Goal: Browse casually: Explore the website without a specific task or goal

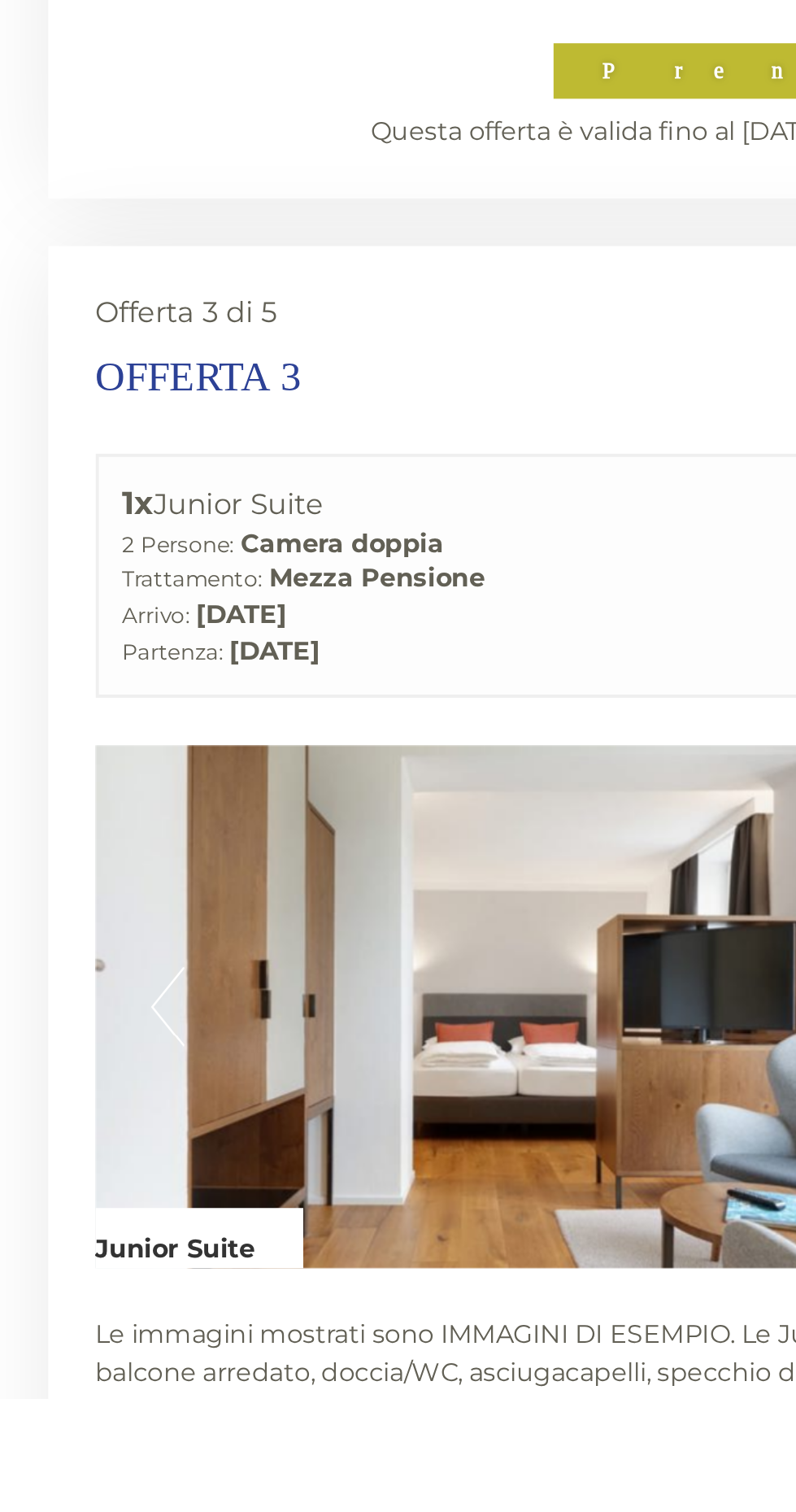
scroll to position [3715, 0]
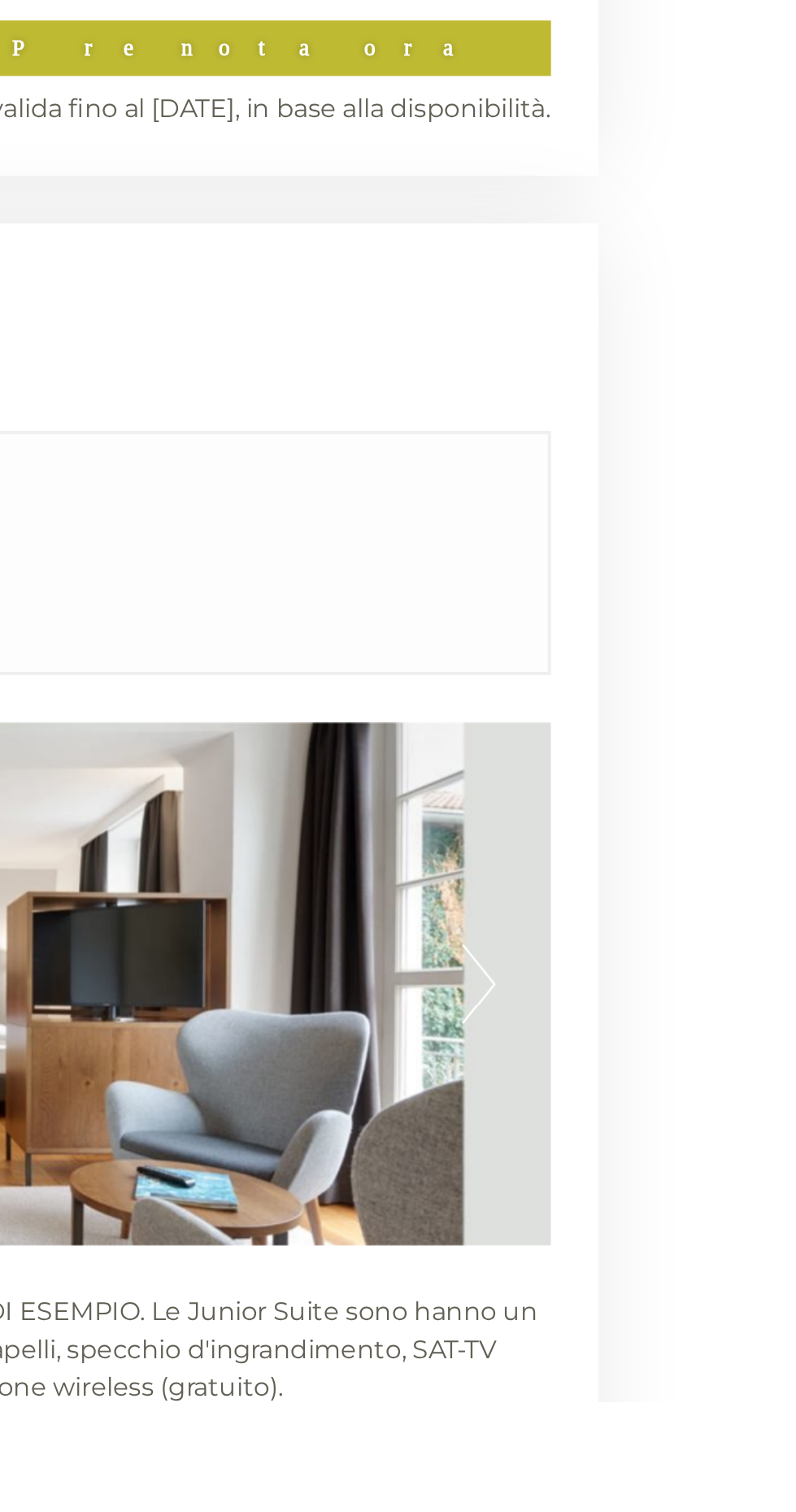
click at [631, 1278] on button "Next" at bounding box center [629, 1297] width 17 height 40
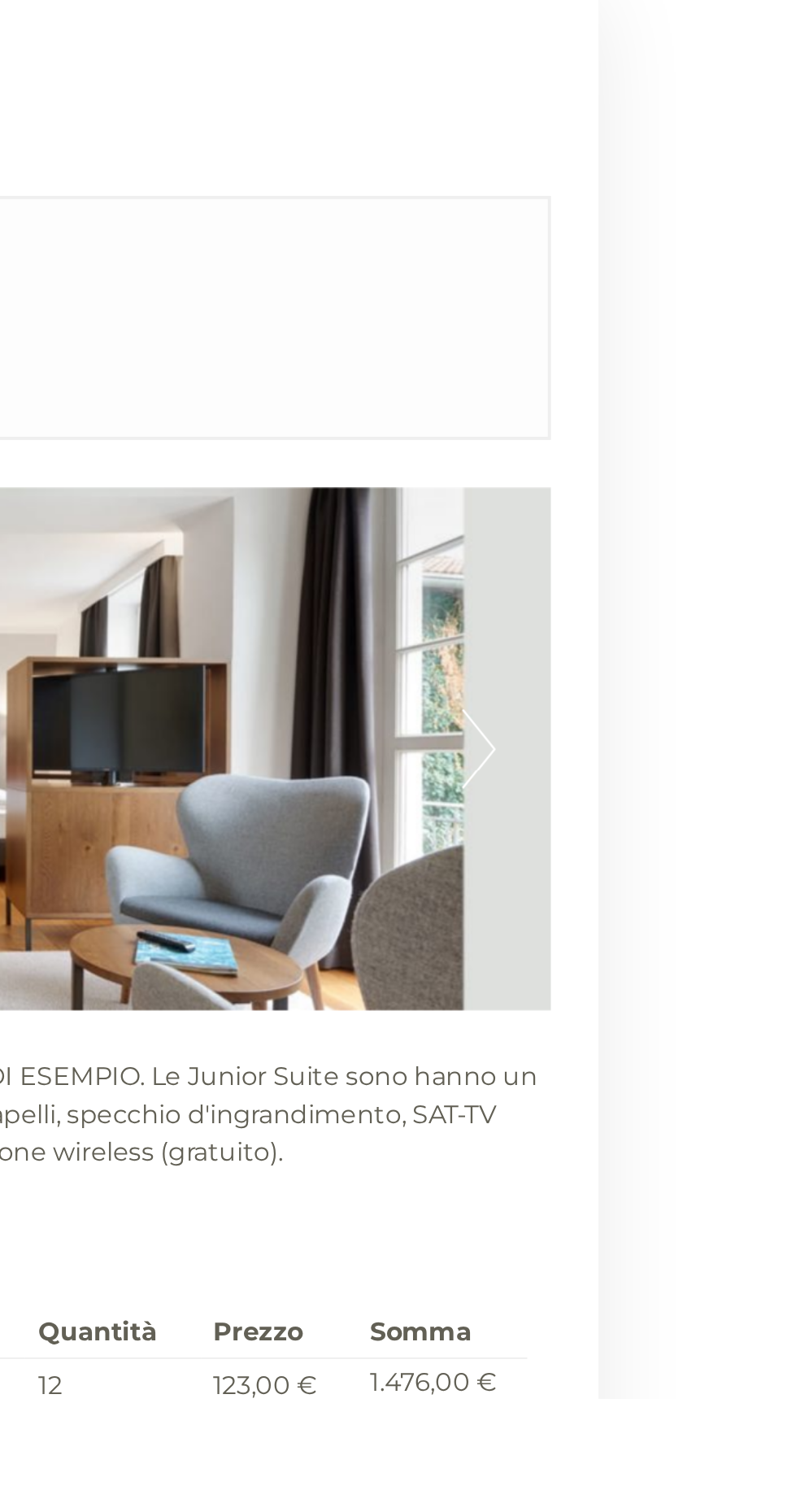
scroll to position [3834, 0]
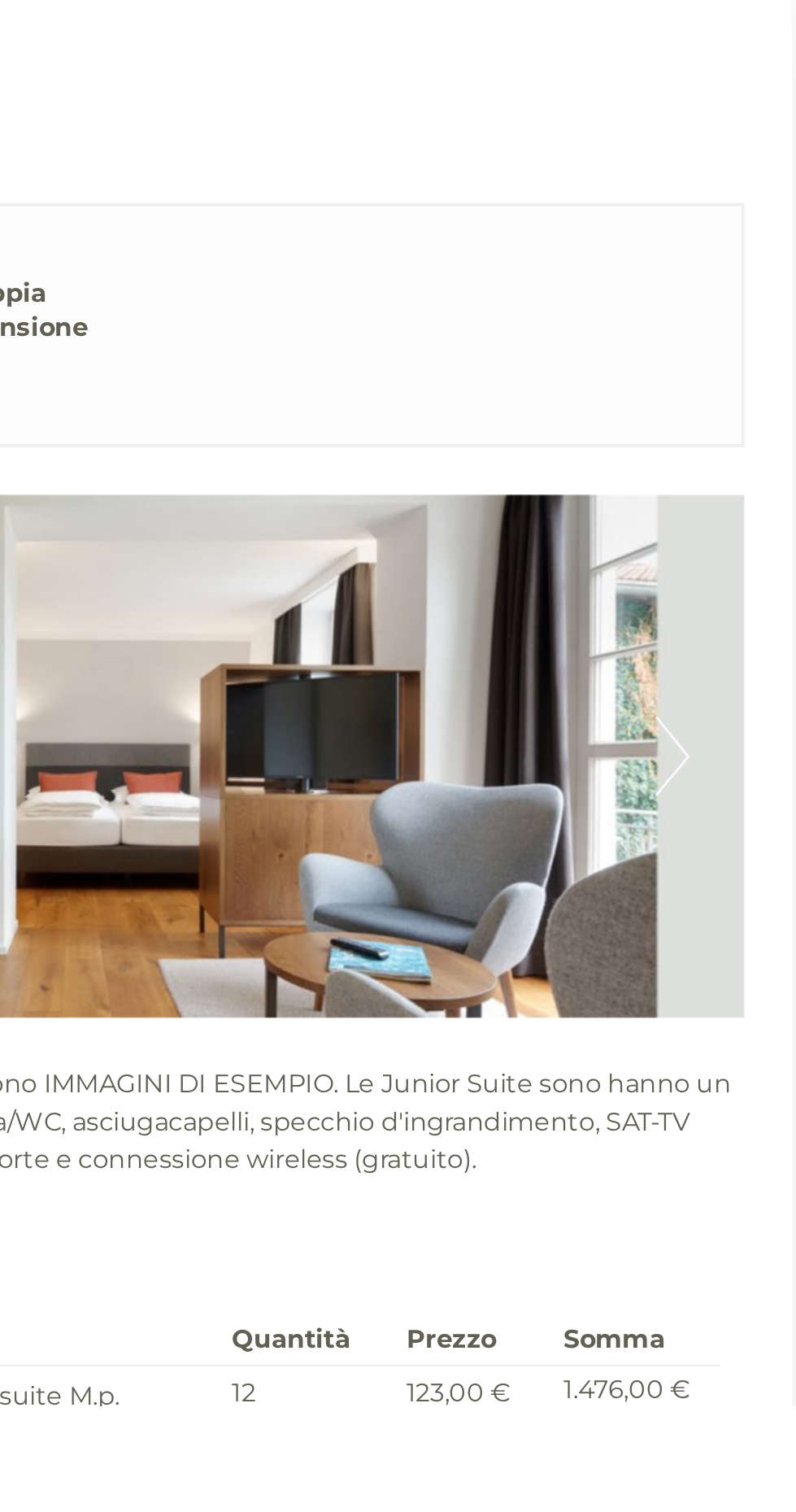
click at [619, 1100] on img at bounding box center [398, 1178] width 537 height 268
click at [619, 1094] on img at bounding box center [398, 1178] width 537 height 268
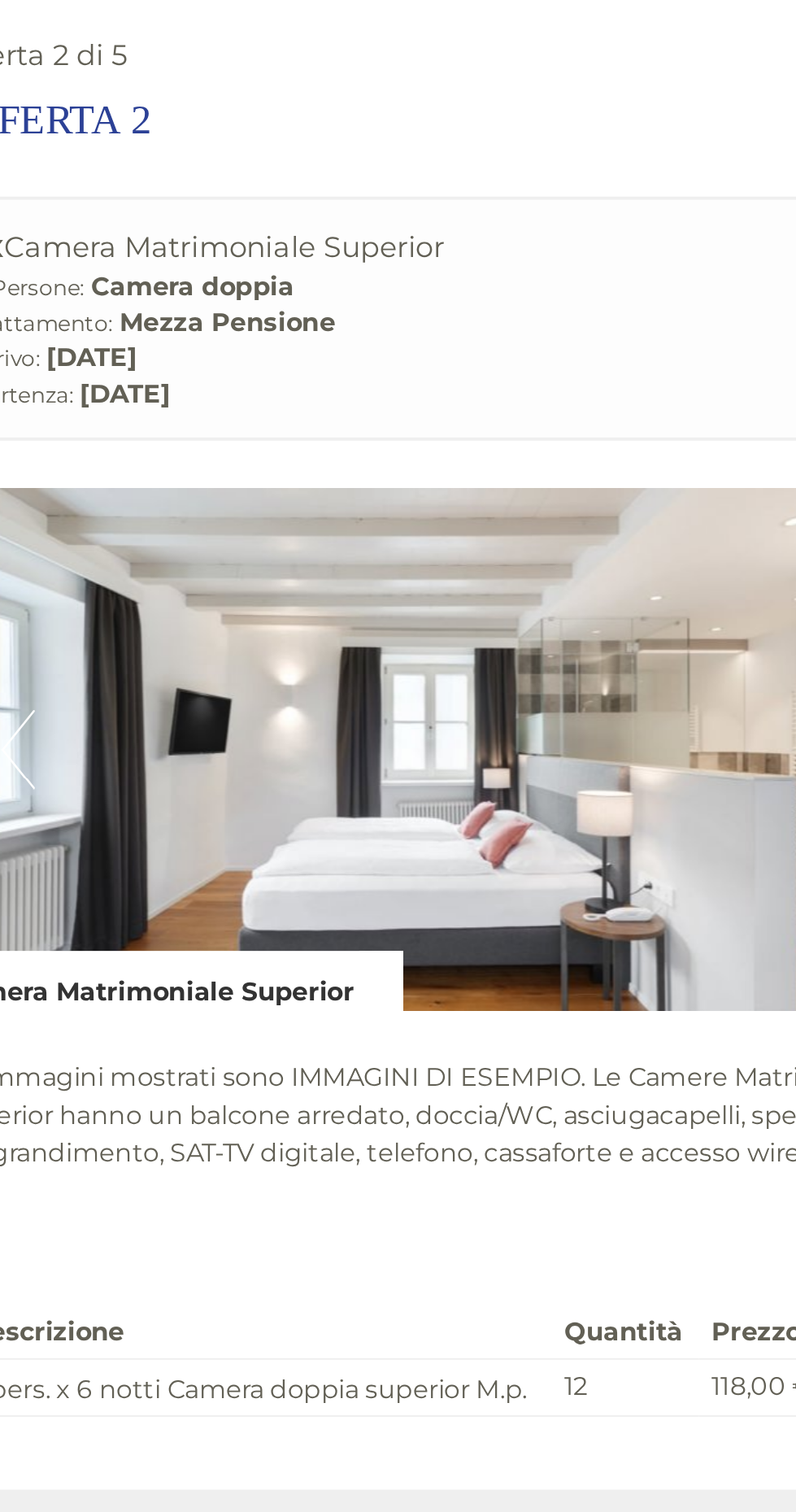
scroll to position [3669, 0]
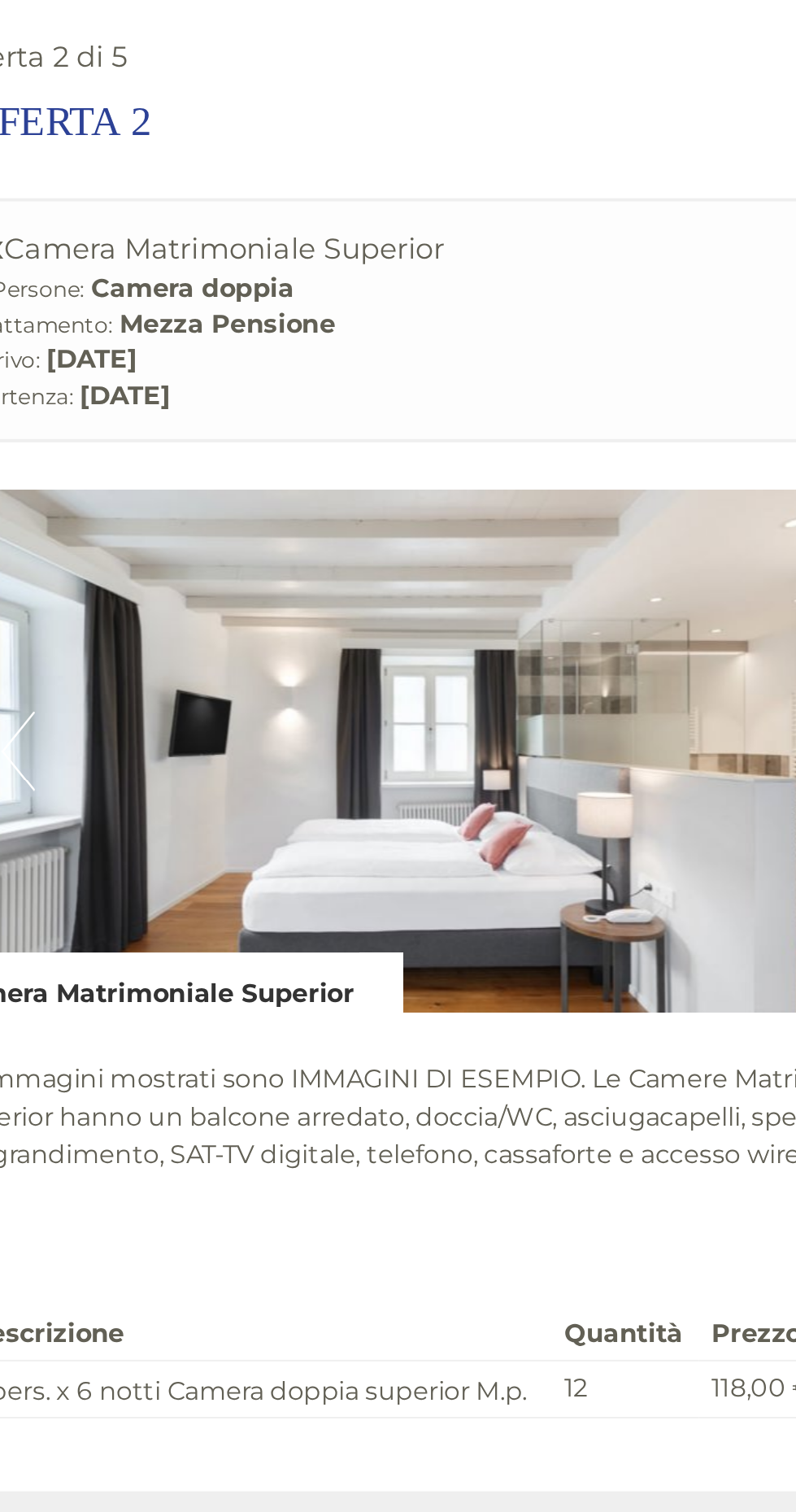
click at [543, 311] on img at bounding box center [398, 385] width 537 height 268
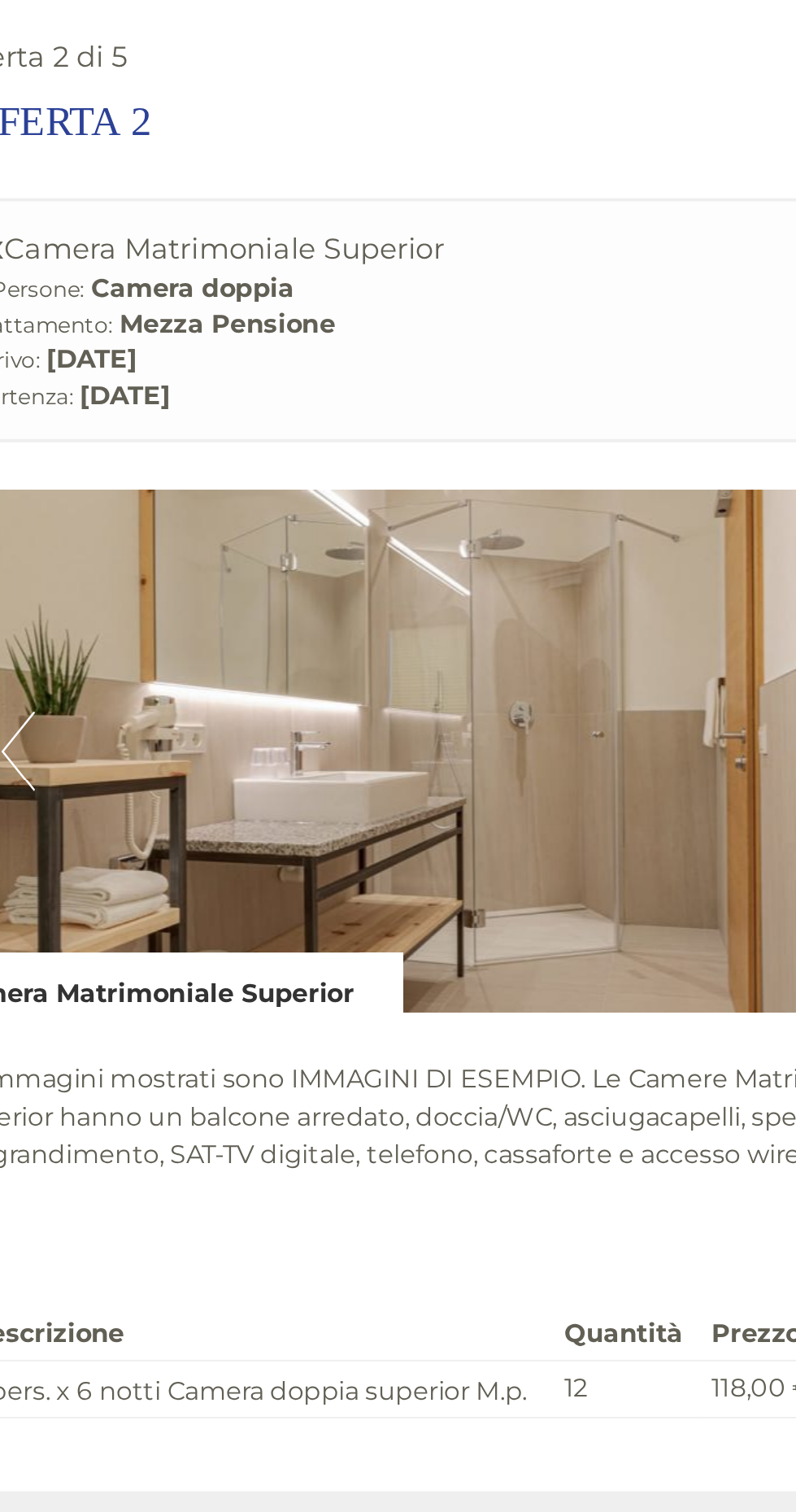
click at [547, 283] on img at bounding box center [398, 385] width 537 height 268
click at [544, 295] on img at bounding box center [398, 385] width 537 height 268
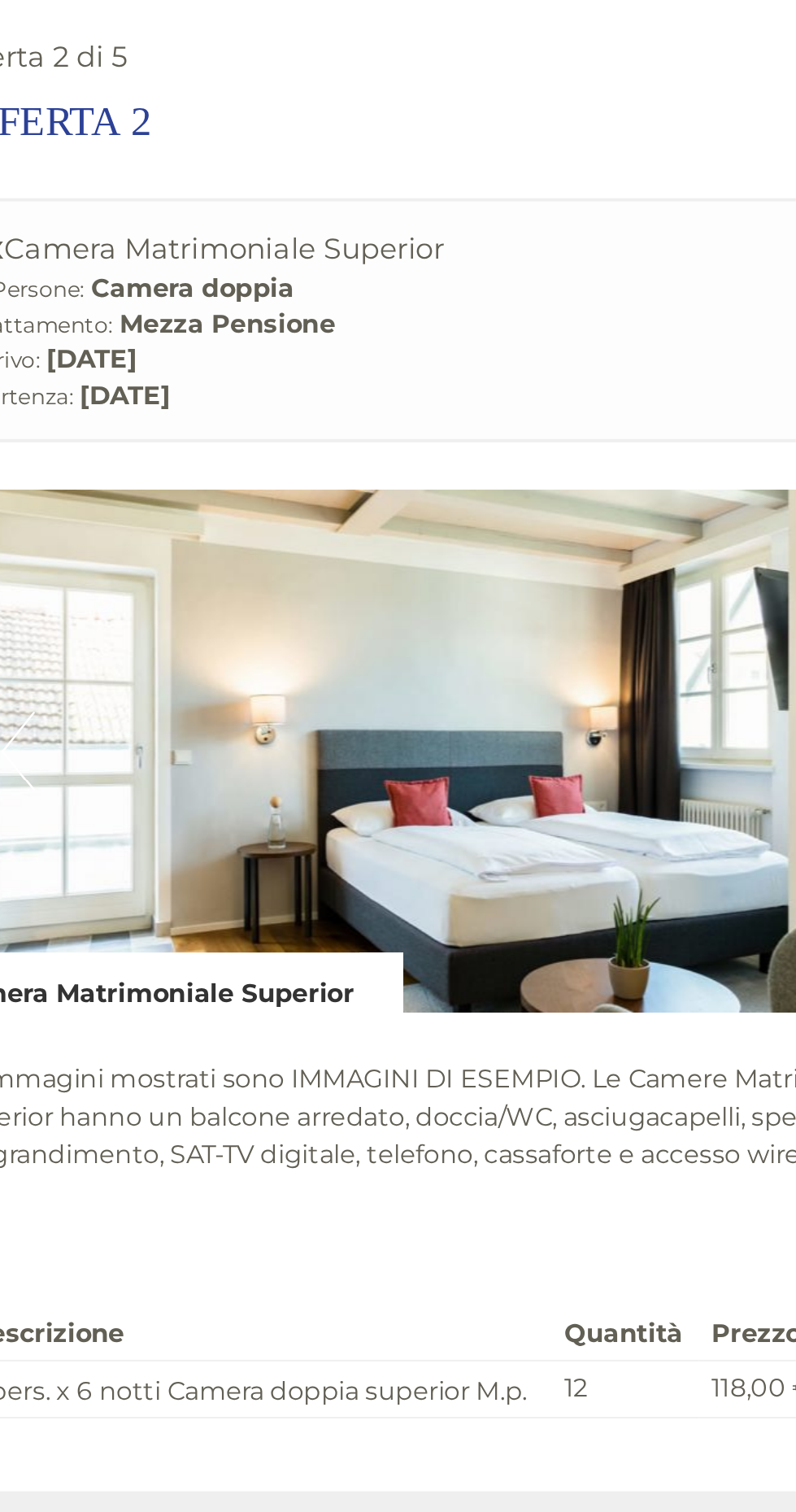
click at [545, 290] on img at bounding box center [398, 385] width 537 height 268
click at [549, 310] on img at bounding box center [398, 385] width 537 height 268
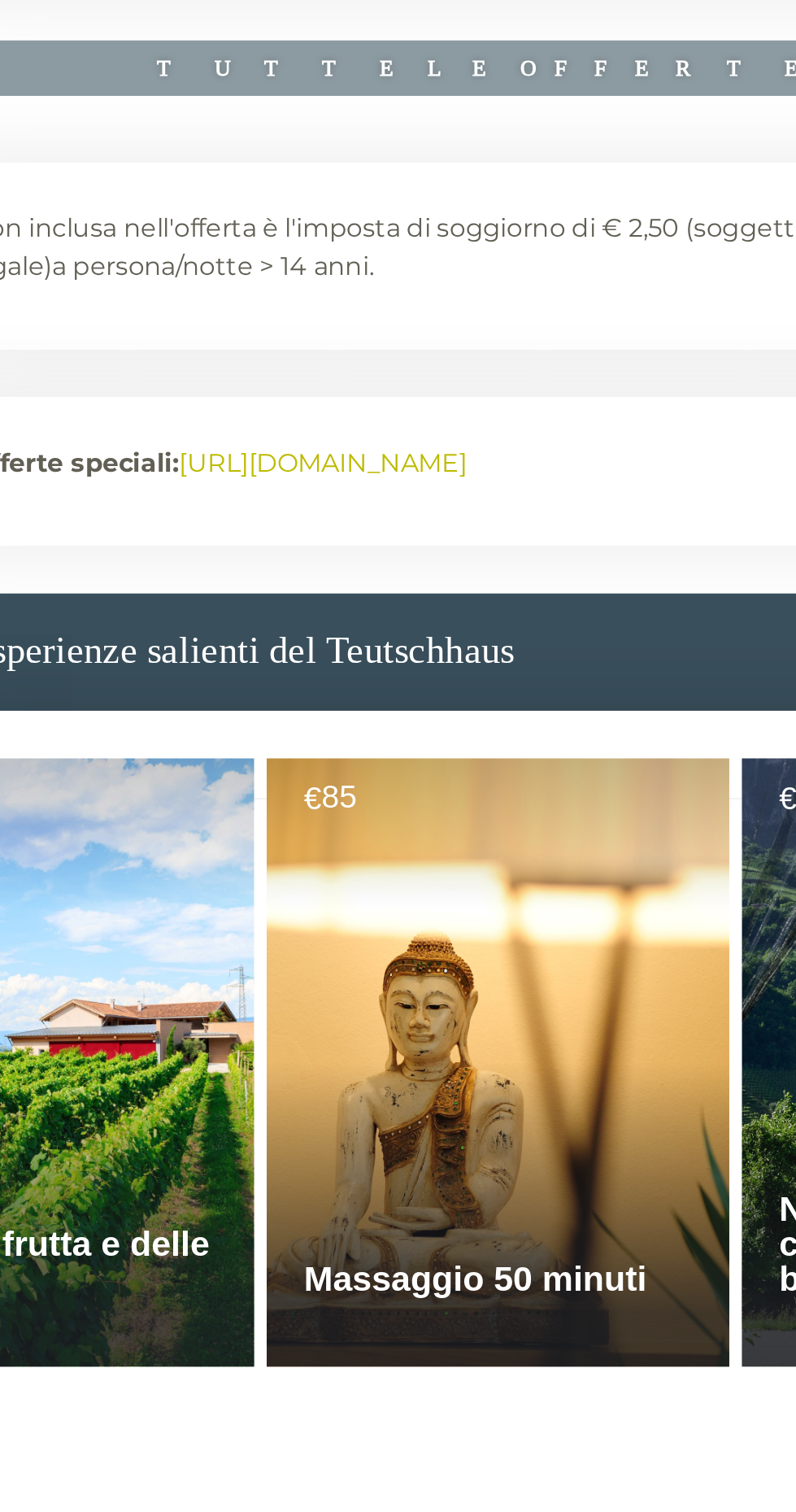
scroll to position [0, 0]
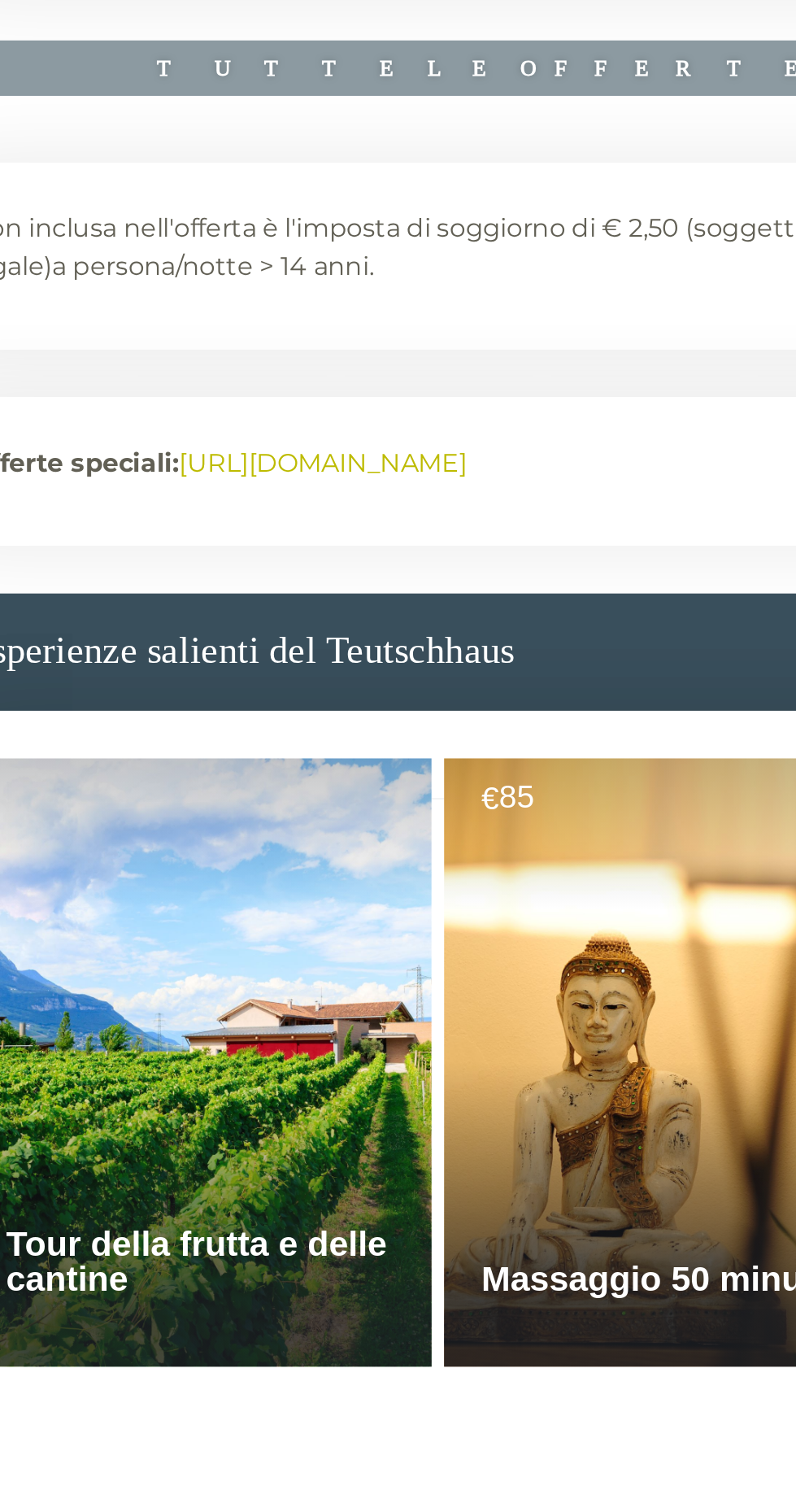
click at [257, 1254] on div at bounding box center [249, 1334] width 238 height 312
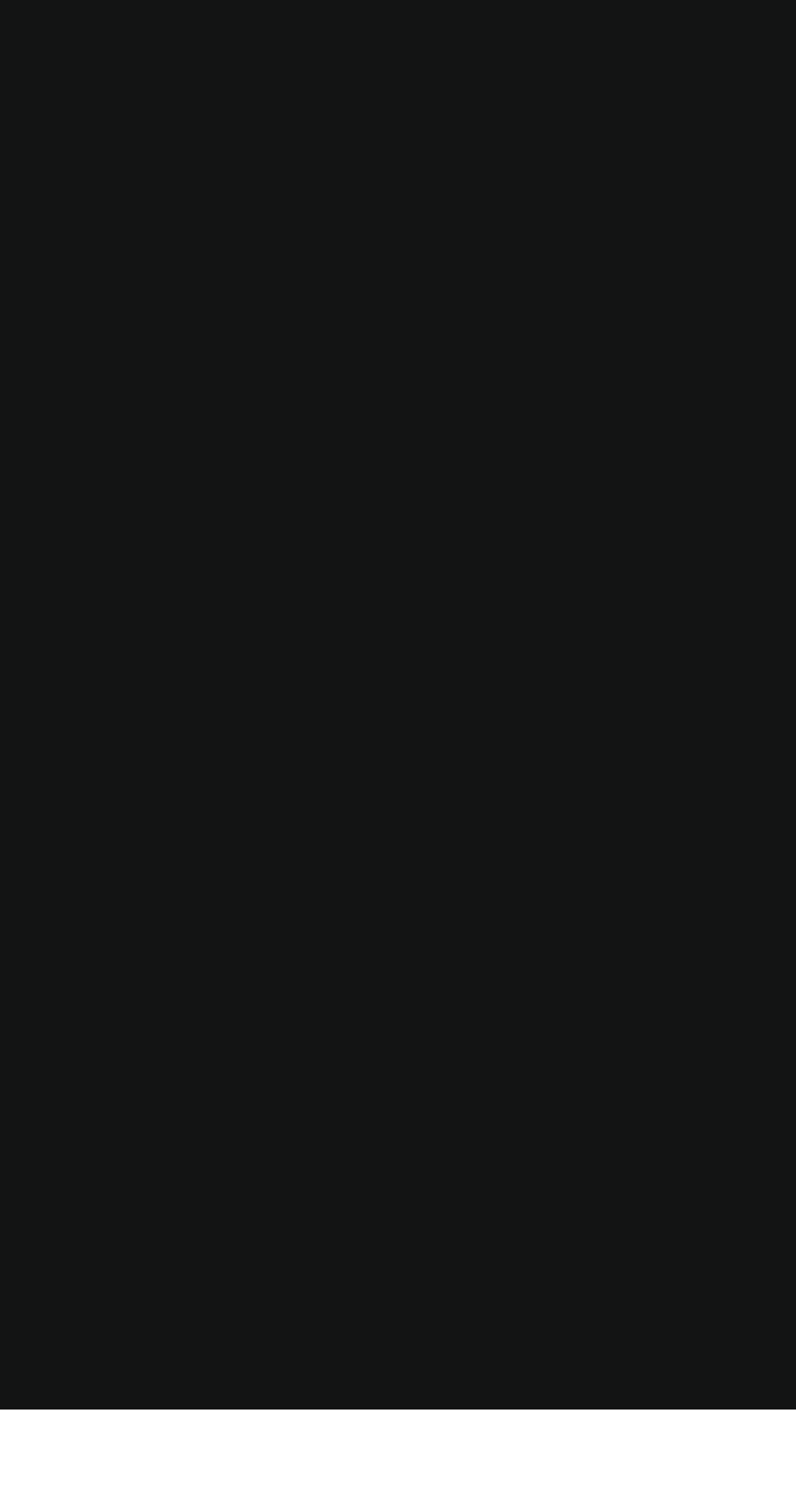
scroll to position [4939, 0]
